Goal: Task Accomplishment & Management: Manage account settings

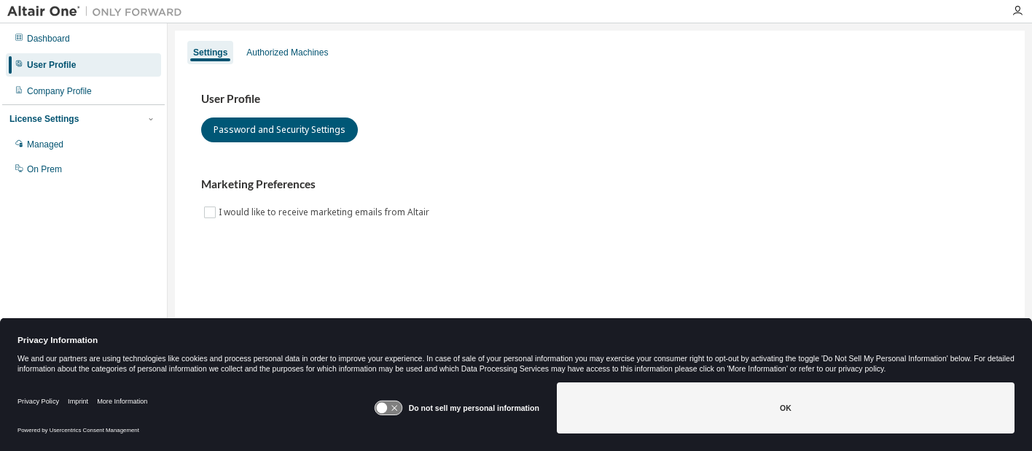
click at [66, 67] on div "User Profile" at bounding box center [51, 65] width 49 height 12
drag, startPoint x: 990, startPoint y: 2, endPoint x: 612, endPoint y: 97, distance: 390.0
click at [612, 97] on h3 "User Profile" at bounding box center [600, 99] width 798 height 15
click at [1018, 16] on icon "button" at bounding box center [1018, 11] width 12 height 12
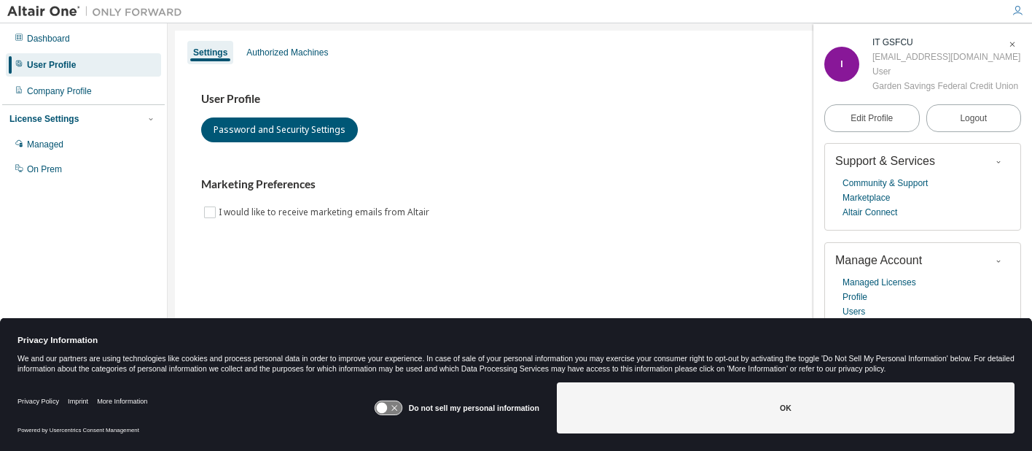
scroll to position [58, 0]
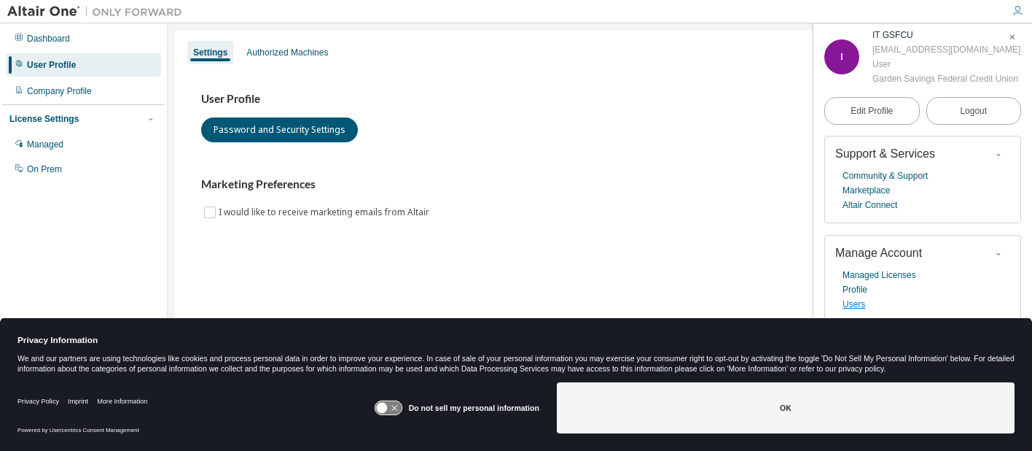
click at [844, 301] on link "Users" at bounding box center [854, 304] width 23 height 15
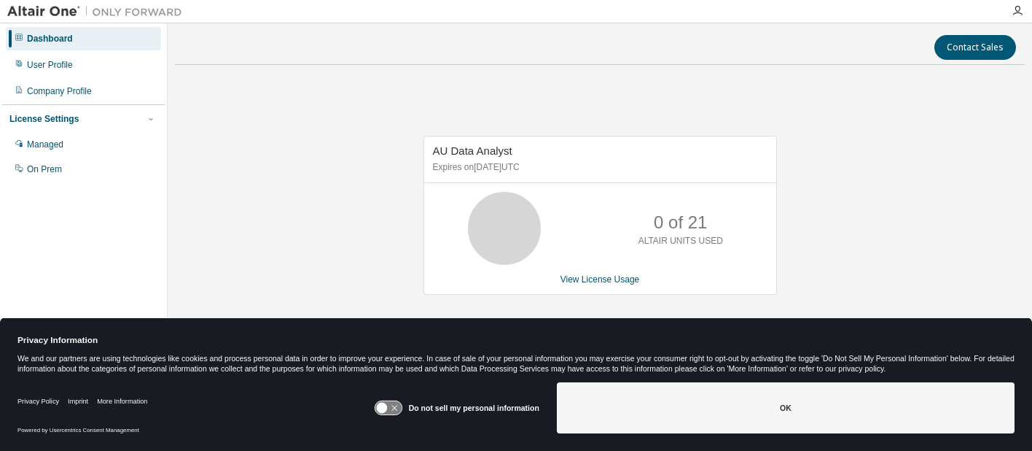
click at [152, 17] on img at bounding box center [98, 11] width 182 height 15
click at [143, 12] on img at bounding box center [98, 11] width 182 height 15
click at [48, 141] on div "Managed" at bounding box center [45, 145] width 36 height 12
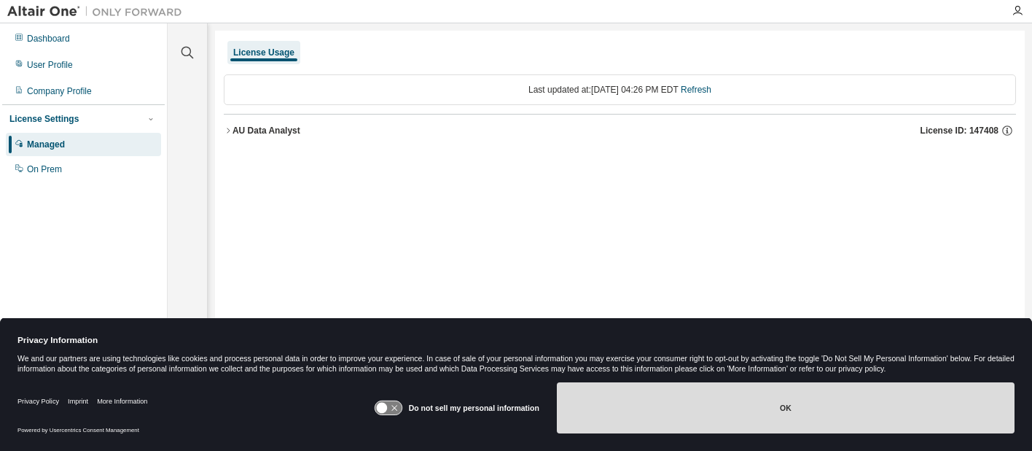
click at [773, 416] on button "OK" at bounding box center [786, 407] width 458 height 51
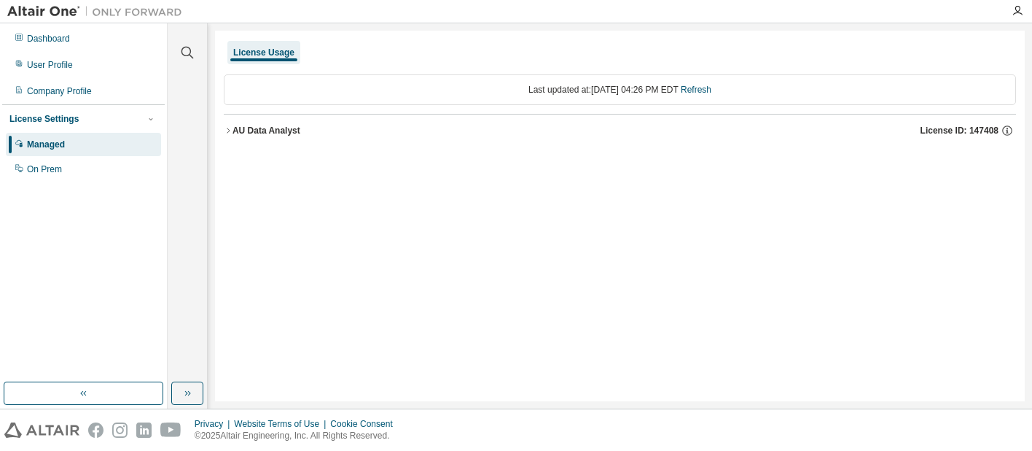
click at [115, 11] on img at bounding box center [98, 11] width 182 height 15
click at [1019, 11] on icon "button" at bounding box center [1018, 11] width 12 height 12
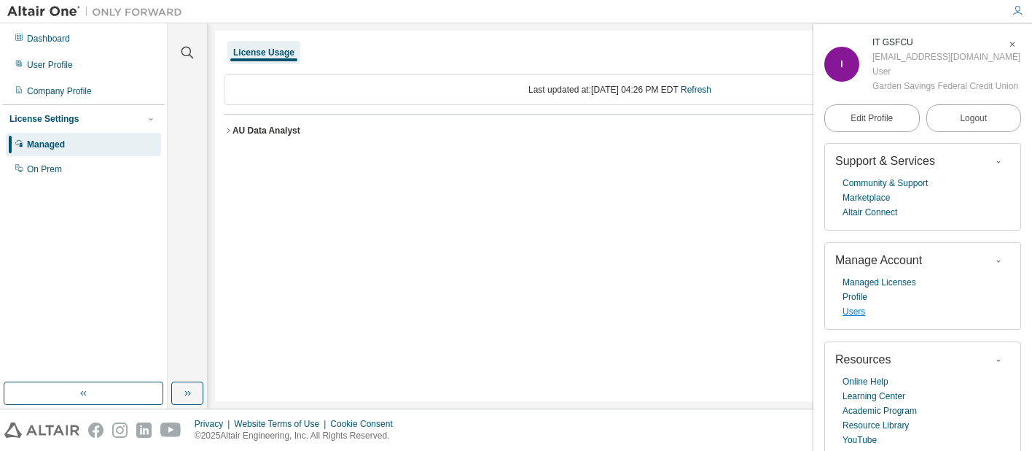
click at [858, 319] on link "Users" at bounding box center [854, 311] width 23 height 15
click at [68, 69] on div "User Profile" at bounding box center [50, 65] width 46 height 12
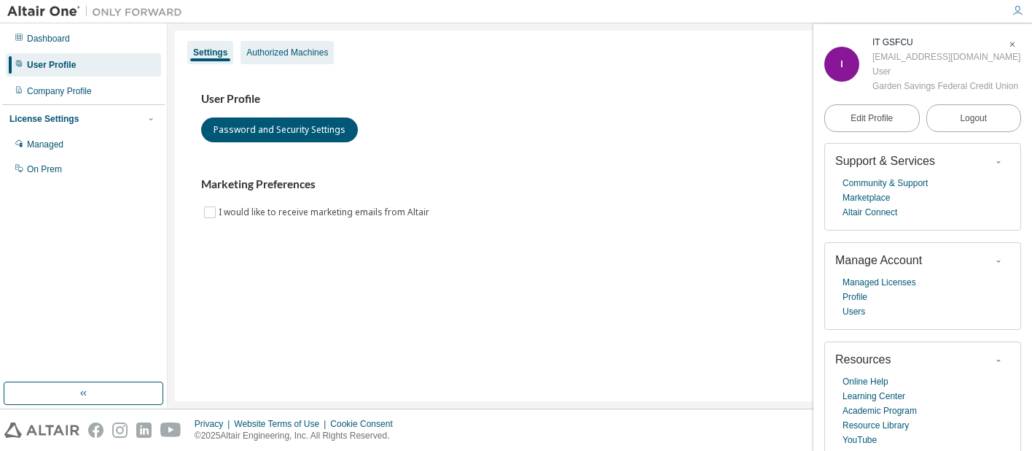
click at [309, 54] on div "Authorized Machines" at bounding box center [287, 53] width 82 height 12
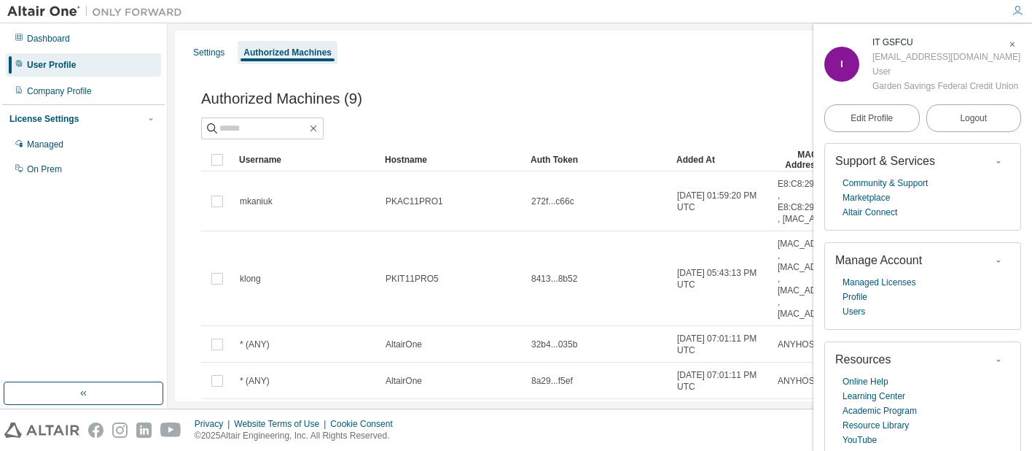
click at [1008, 39] on icon "button" at bounding box center [1012, 45] width 9 height 12
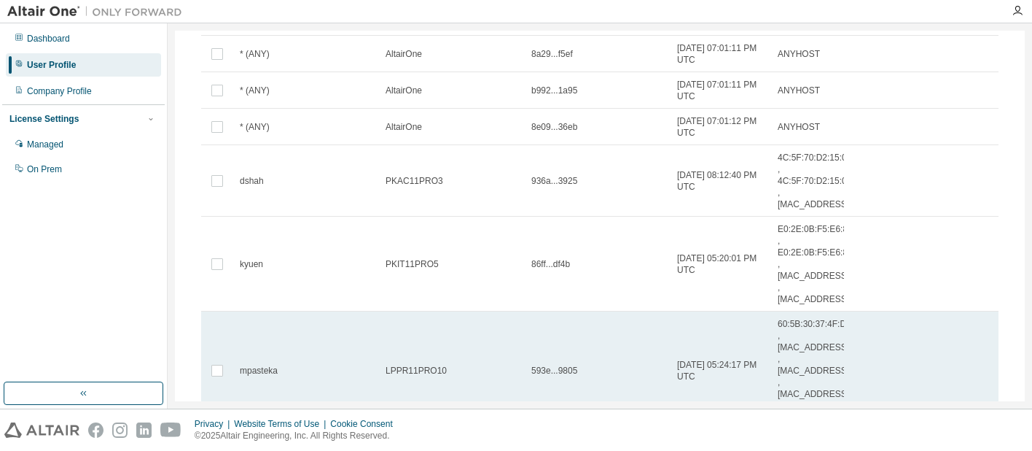
scroll to position [362, 0]
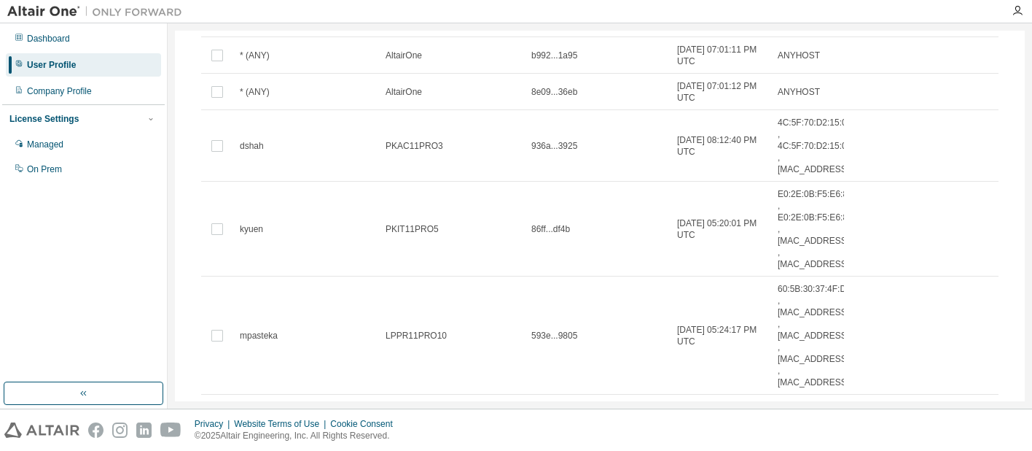
click at [803, 410] on icon "button" at bounding box center [805, 414] width 9 height 9
click at [803, 401] on div "30" at bounding box center [839, 398] width 117 height 17
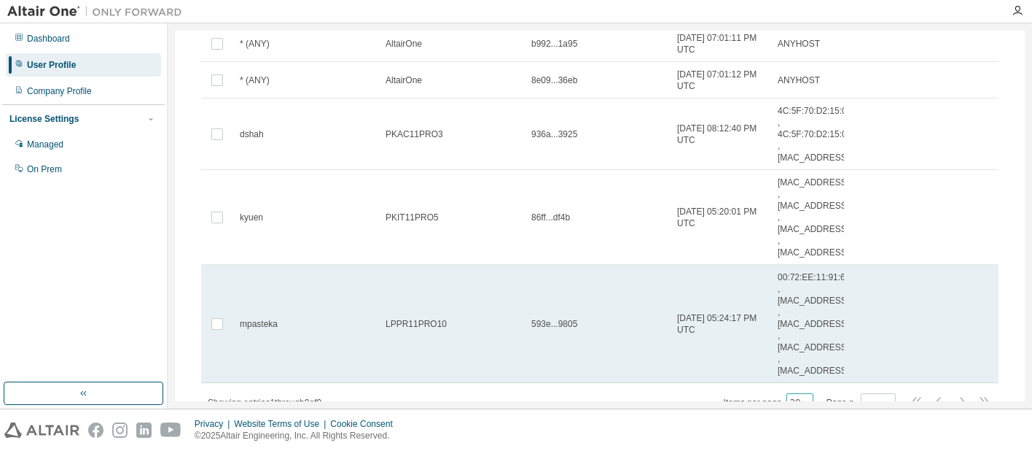
scroll to position [0, 0]
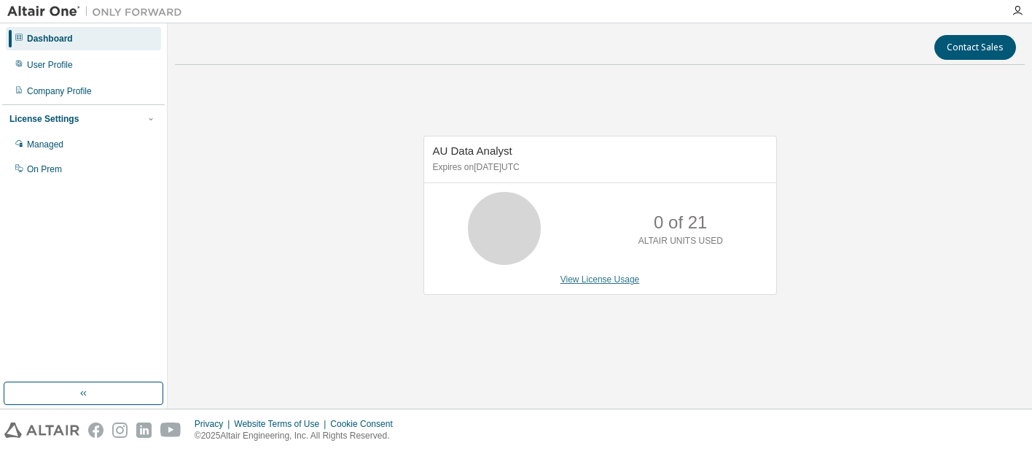
click at [620, 282] on link "View License Usage" at bounding box center [600, 279] width 79 height 10
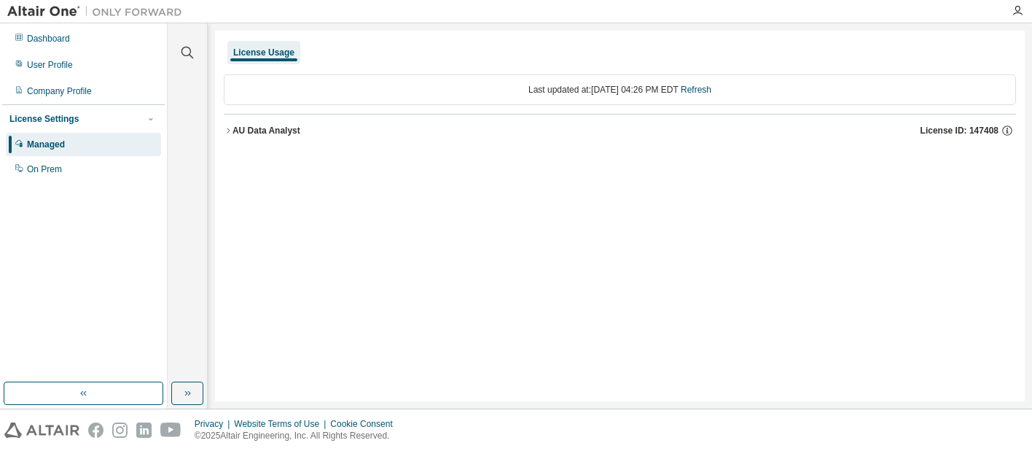
click at [273, 50] on div "License Usage" at bounding box center [263, 53] width 61 height 12
click at [272, 135] on div "AU Data Analyst" at bounding box center [267, 131] width 68 height 12
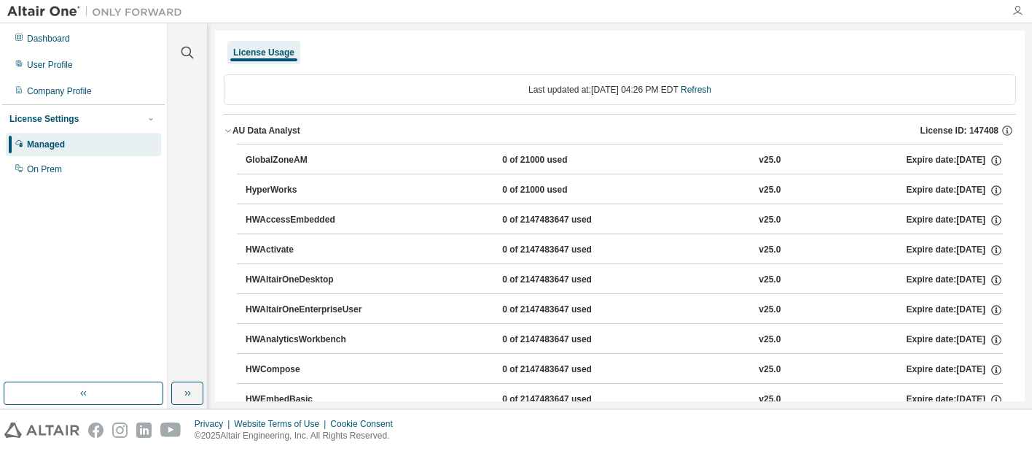
click at [1016, 10] on icon "button" at bounding box center [1018, 11] width 12 height 12
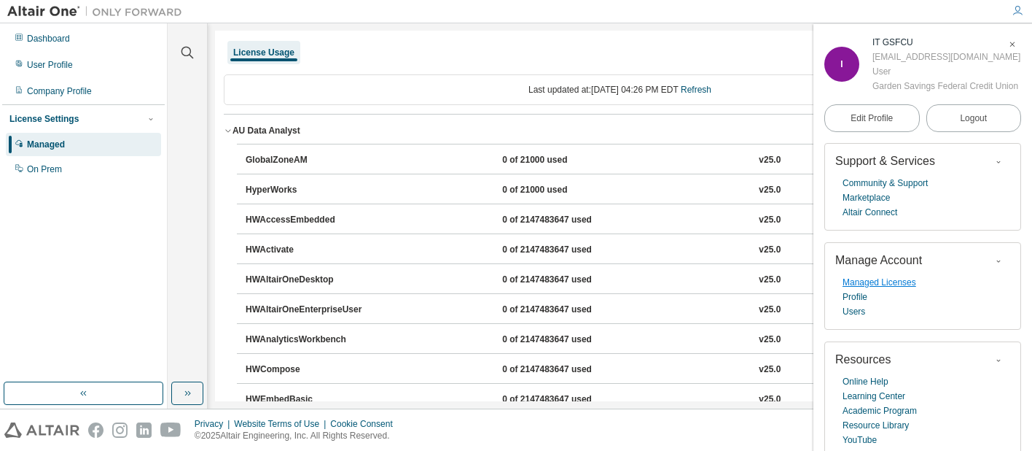
click at [894, 289] on link "Managed Licenses" at bounding box center [880, 282] width 74 height 15
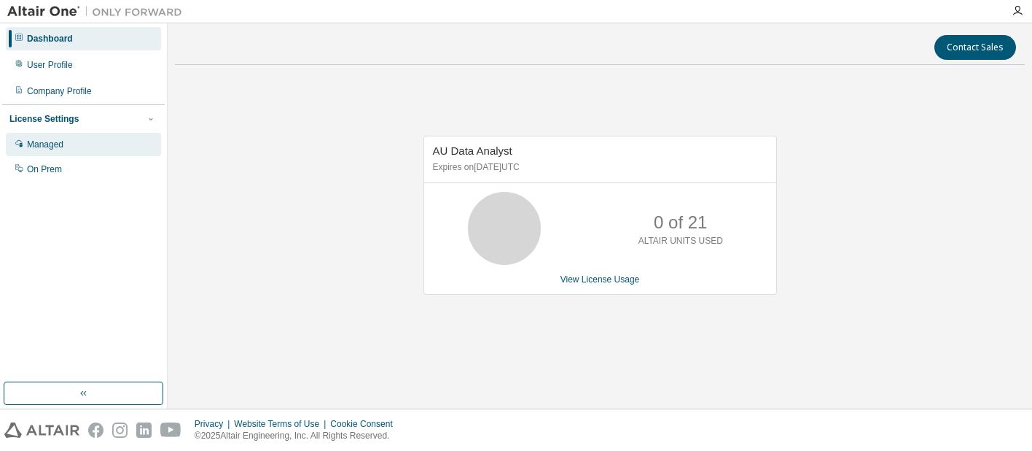
click at [58, 147] on div "Managed" at bounding box center [45, 145] width 36 height 12
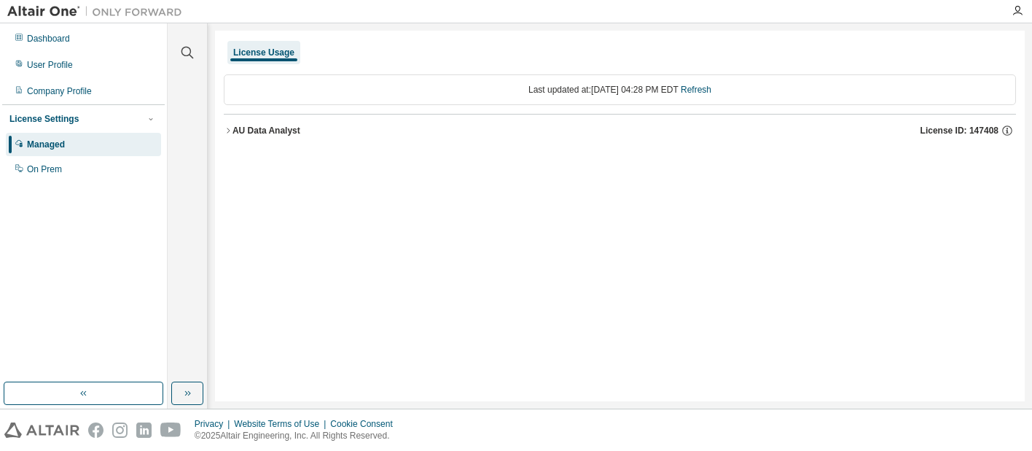
click at [956, 131] on span "License ID: 147408" at bounding box center [960, 131] width 78 height 12
